Goal: Complete application form: Complete application form

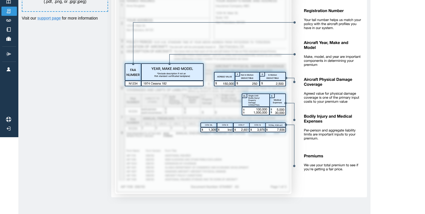
scroll to position [80, 0]
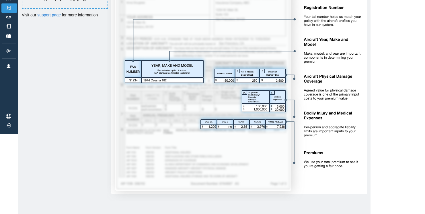
click at [195, 120] on img at bounding box center [237, 66] width 260 height 268
click at [119, 111] on div "Start by uploading your aircraft owner's insurance policy We use your policy as…" at bounding box center [195, 67] width 346 height 270
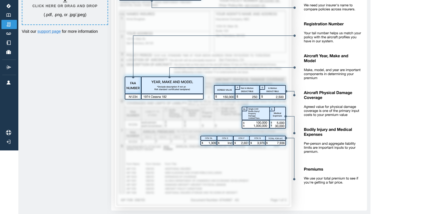
scroll to position [0, 0]
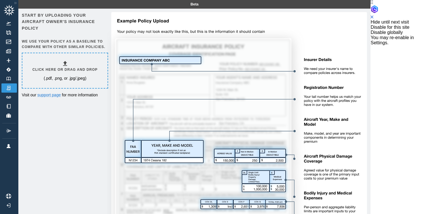
click at [91, 67] on h6 "Click here or drag and drop" at bounding box center [64, 69] width 65 height 5
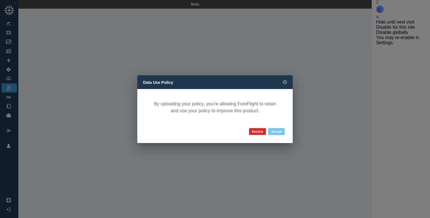
click at [278, 131] on button "Accept" at bounding box center [276, 131] width 16 height 7
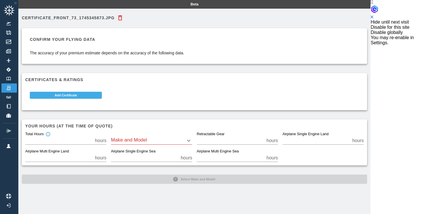
click at [91, 93] on button "Add Certificate" at bounding box center [66, 95] width 72 height 7
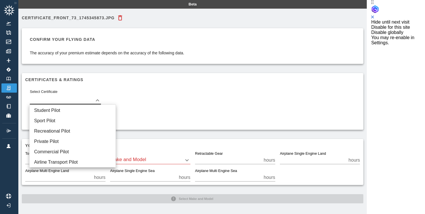
click at [97, 97] on body "Beta certificate_front_73_1745345873.jpg Confirm your flying data The accuracy …" at bounding box center [185, 107] width 371 height 214
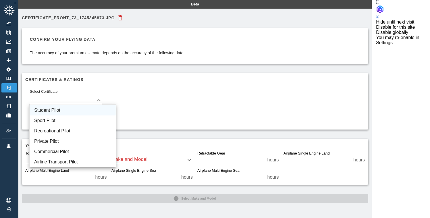
click at [94, 107] on li "Student Pilot" at bounding box center [73, 110] width 86 height 10
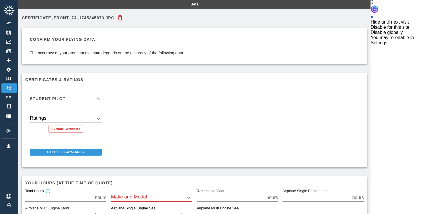
click at [203, 109] on div "Student Pilot Ratings ​ Exclude Certificate Add Additional Certificate" at bounding box center [192, 122] width 343 height 82
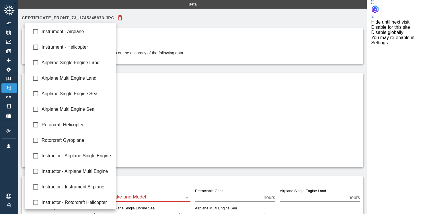
click at [109, 117] on body "Beta certificate_front_73_1745345873.jpg Confirm your flying data The accuracy …" at bounding box center [185, 107] width 371 height 214
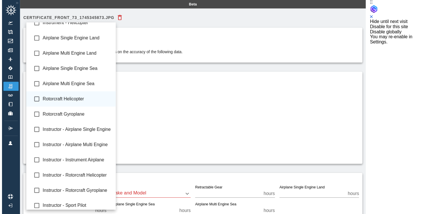
scroll to position [28, 0]
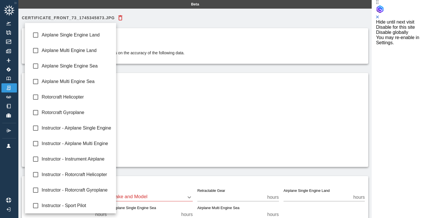
click at [200, 111] on div at bounding box center [215, 109] width 430 height 218
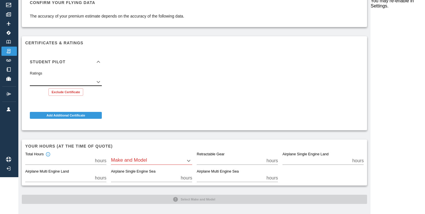
scroll to position [39, 0]
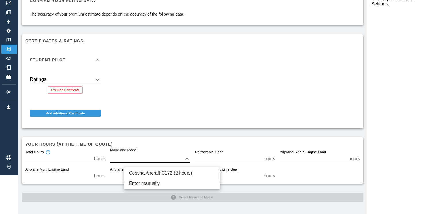
click at [204, 159] on body "Beta certificate_front_73_1745345873.jpg Confirm your flying data The accuracy …" at bounding box center [185, 68] width 371 height 214
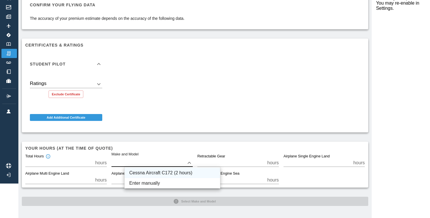
click at [196, 169] on li "Cessna Aircraft C172 (2 hours)" at bounding box center [172, 173] width 95 height 10
type input "****"
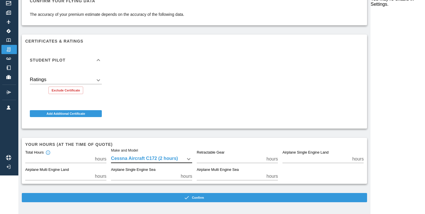
scroll to position [39, 0]
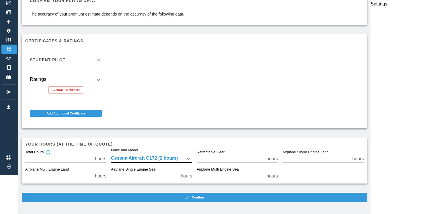
click at [59, 156] on input "*" at bounding box center [58, 158] width 67 height 8
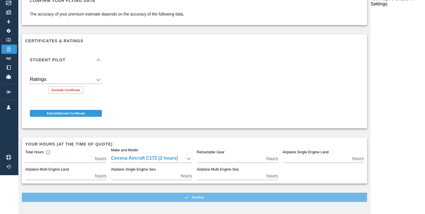
drag, startPoint x: 214, startPoint y: 197, endPoint x: 250, endPoint y: 203, distance: 36.1
click at [190, 197] on icon "button" at bounding box center [187, 197] width 6 height 6
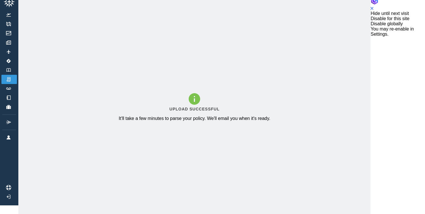
click at [243, 155] on div "Upload Successful It'll take a few minutes to parse your policy. We'll email yo…" at bounding box center [194, 107] width 353 height 214
click at [260, 110] on div "Upload Successful It'll take a few minutes to parse your policy. We'll email yo…" at bounding box center [194, 107] width 353 height 214
click at [11, 2] on icon at bounding box center [8, 1] width 11 height 11
